Goal: Communication & Community: Answer question/provide support

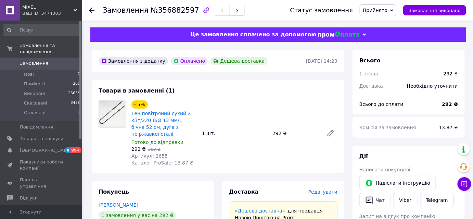
click at [326, 189] on span "Редагувати" at bounding box center [322, 191] width 29 height 5
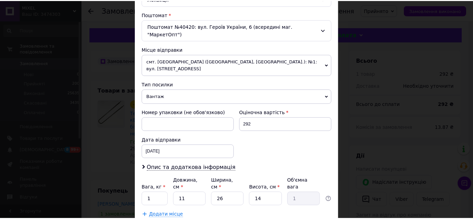
scroll to position [207, 0]
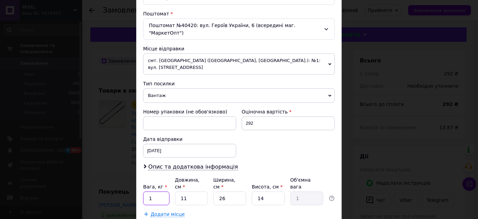
click at [159, 191] on input "1" at bounding box center [156, 198] width 26 height 14
drag, startPoint x: 192, startPoint y: 174, endPoint x: 180, endPoint y: 175, distance: 12.0
click at [180, 191] on input "11" at bounding box center [191, 198] width 33 height 14
type input "5"
type input "0.46"
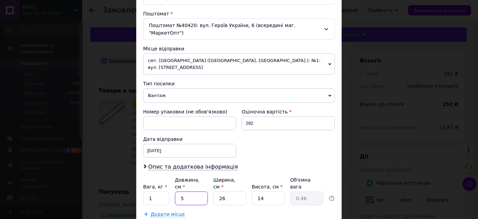
type input "57"
type input "5.19"
type input "57"
type input "1"
type input "0.2"
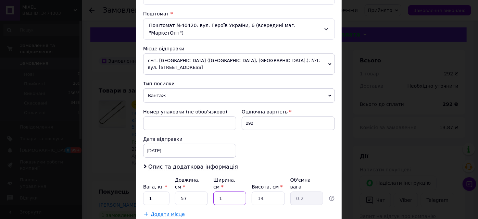
type input "12"
type input "2.39"
type input "12"
type input "5"
type input "0.86"
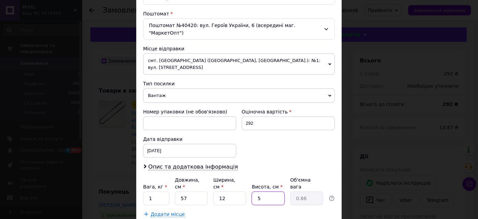
type input "5"
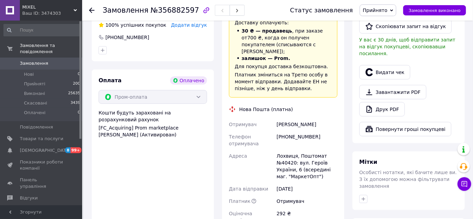
scroll to position [259, 0]
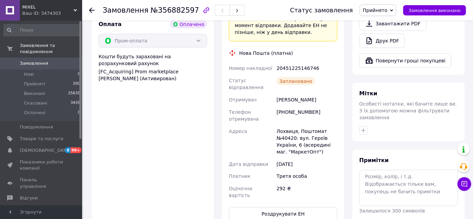
click at [304, 62] on div "20451225146746" at bounding box center [307, 68] width 64 height 12
copy div "20451225146746"
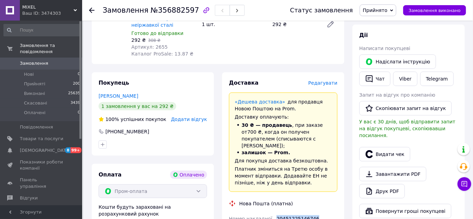
scroll to position [104, 0]
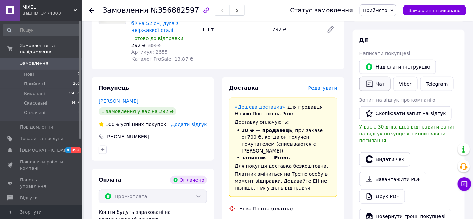
click at [381, 82] on button "Чат" at bounding box center [374, 84] width 31 height 14
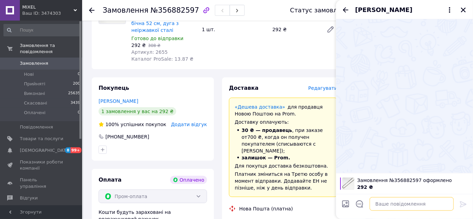
click at [388, 206] on textarea at bounding box center [412, 204] width 84 height 14
paste textarea ""Вітаю. Ваше замовлення сьогодні буде відправлене. ТТН : Дякуємо за замовлення.…"
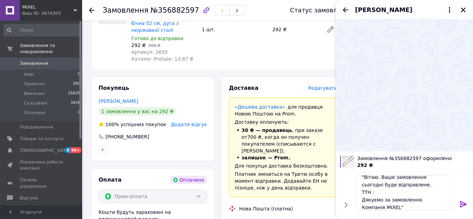
click at [291, 217] on div "20451225146746" at bounding box center [307, 223] width 64 height 12
copy div "20451225146746"
click at [379, 190] on textarea ""Вітаю. Ваше замовлення сьогодні буде відправлене. ТТН : Дякуємо за замовлення.…" at bounding box center [405, 193] width 98 height 36
paste textarea "20451225146746"
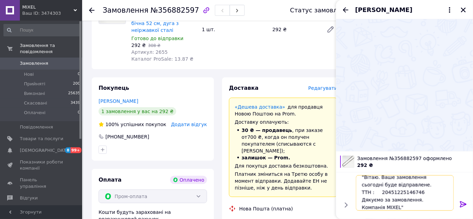
type textarea ""Вітаю. Ваше замовлення сьогодні буде відправлене. ТТН : 20451225146746 Дякуємо…"
click at [464, 205] on icon at bounding box center [463, 204] width 8 height 8
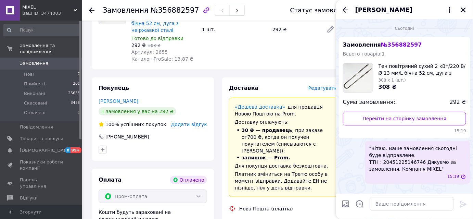
scroll to position [0, 0]
click at [345, 9] on icon "Назад" at bounding box center [345, 10] width 8 height 8
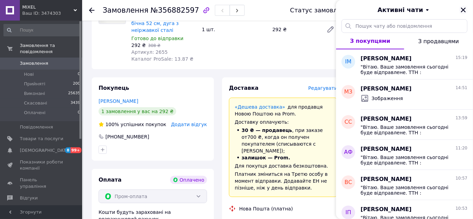
click at [464, 7] on icon "Закрити" at bounding box center [463, 10] width 6 height 6
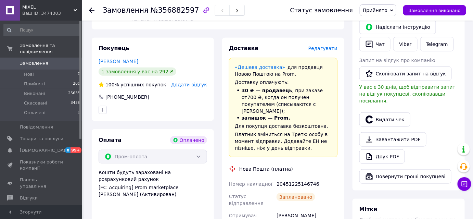
scroll to position [155, 0]
